Goal: Task Accomplishment & Management: Use online tool/utility

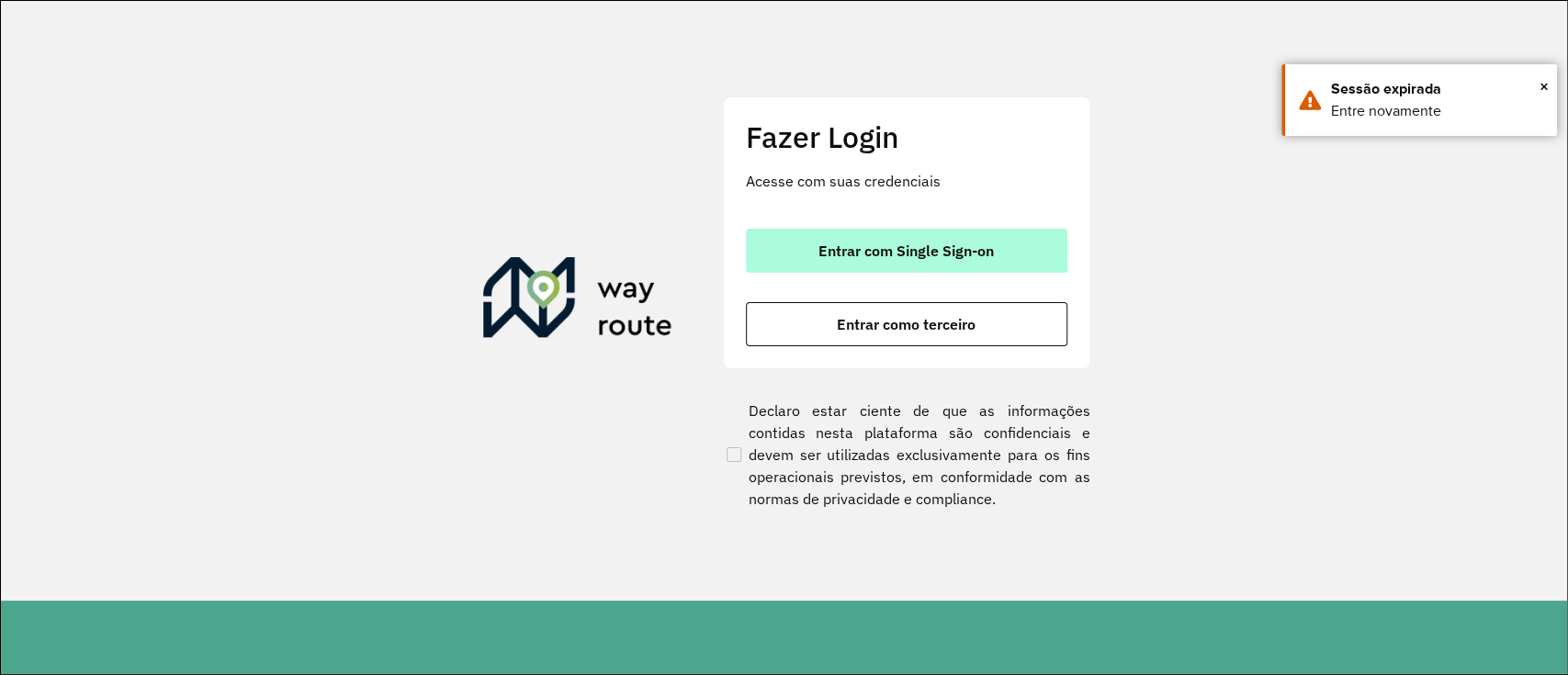
click at [825, 256] on span "Entrar com Single Sign-on" at bounding box center [906, 250] width 175 height 14
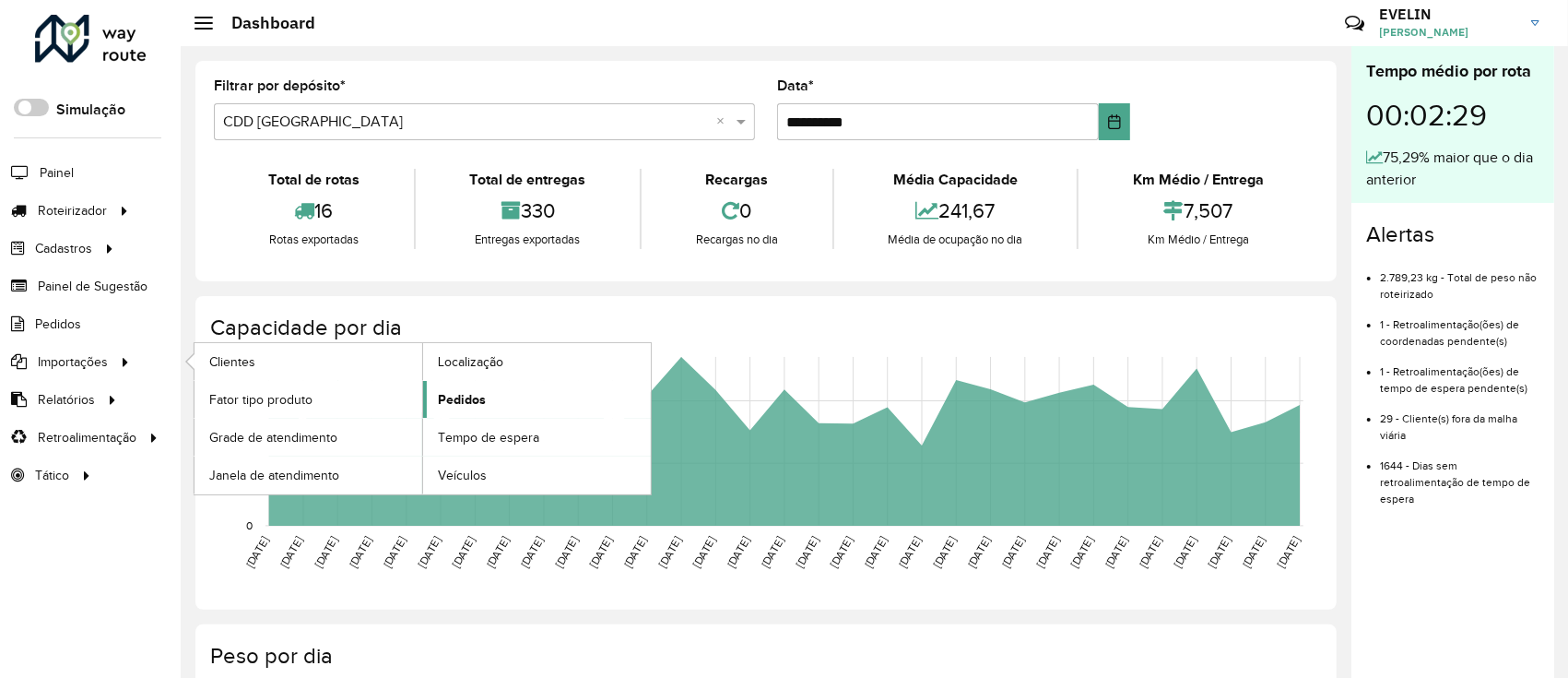
click at [494, 402] on link "Pedidos" at bounding box center [537, 399] width 228 height 37
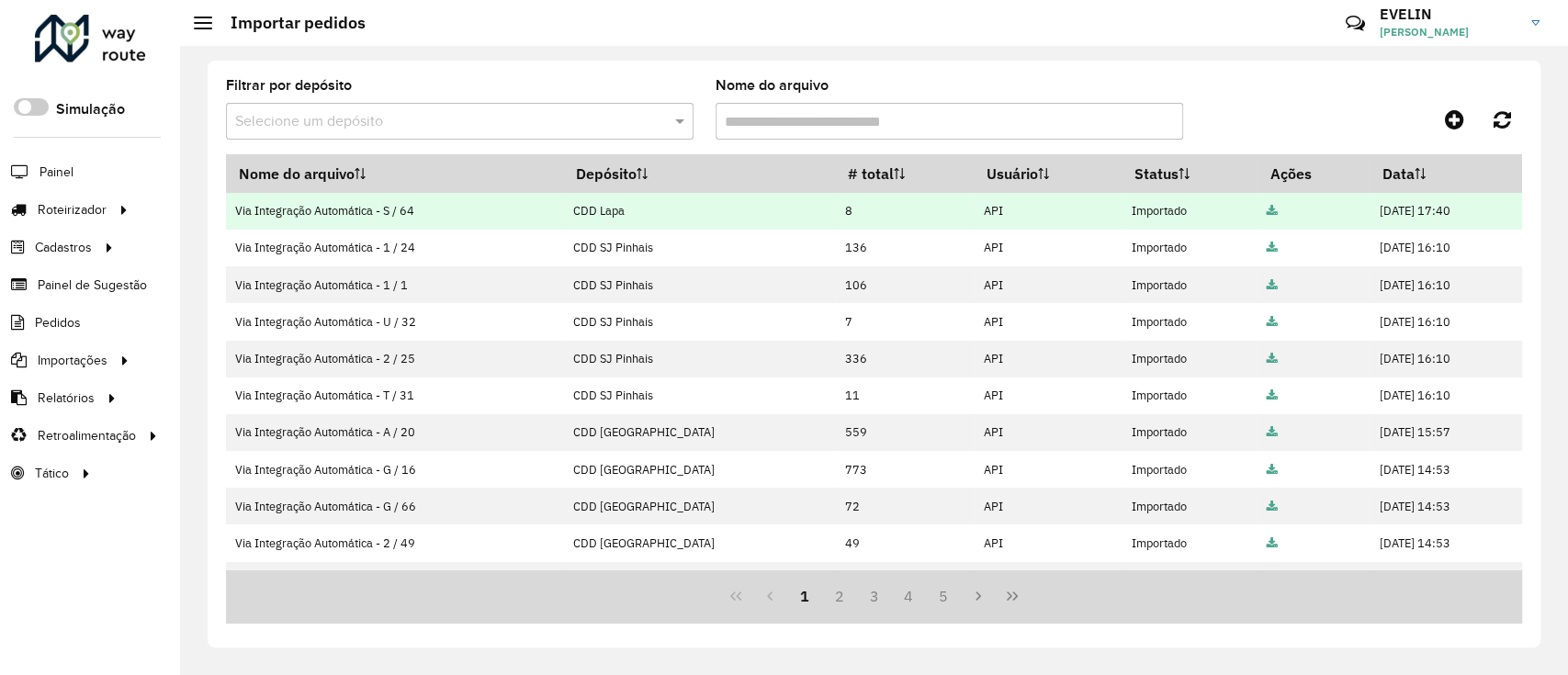
drag, startPoint x: 1394, startPoint y: 217, endPoint x: 1441, endPoint y: 215, distance: 47.0
click at [1441, 215] on td "[DATE] 17:40" at bounding box center [1446, 211] width 153 height 37
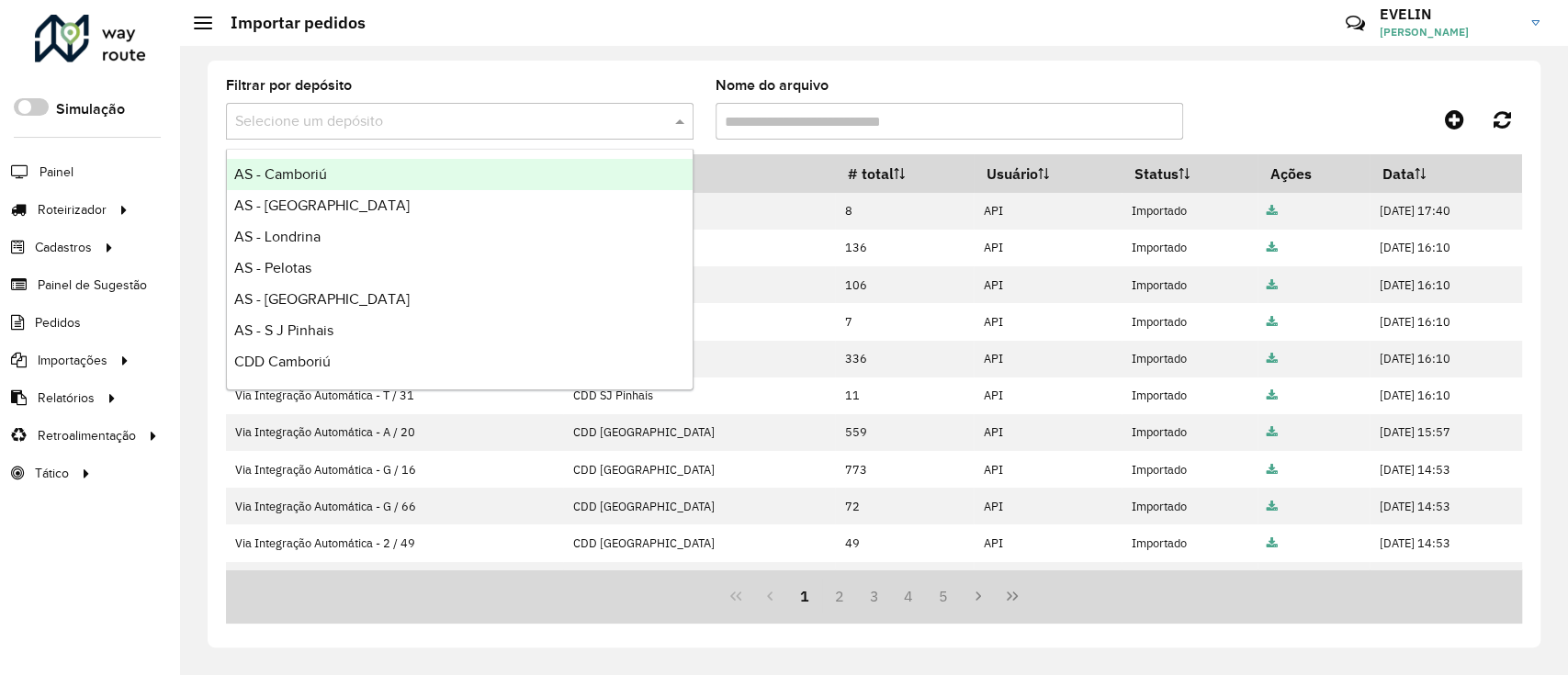
click at [262, 116] on input "text" at bounding box center [442, 122] width 412 height 22
